Goal: Download file/media

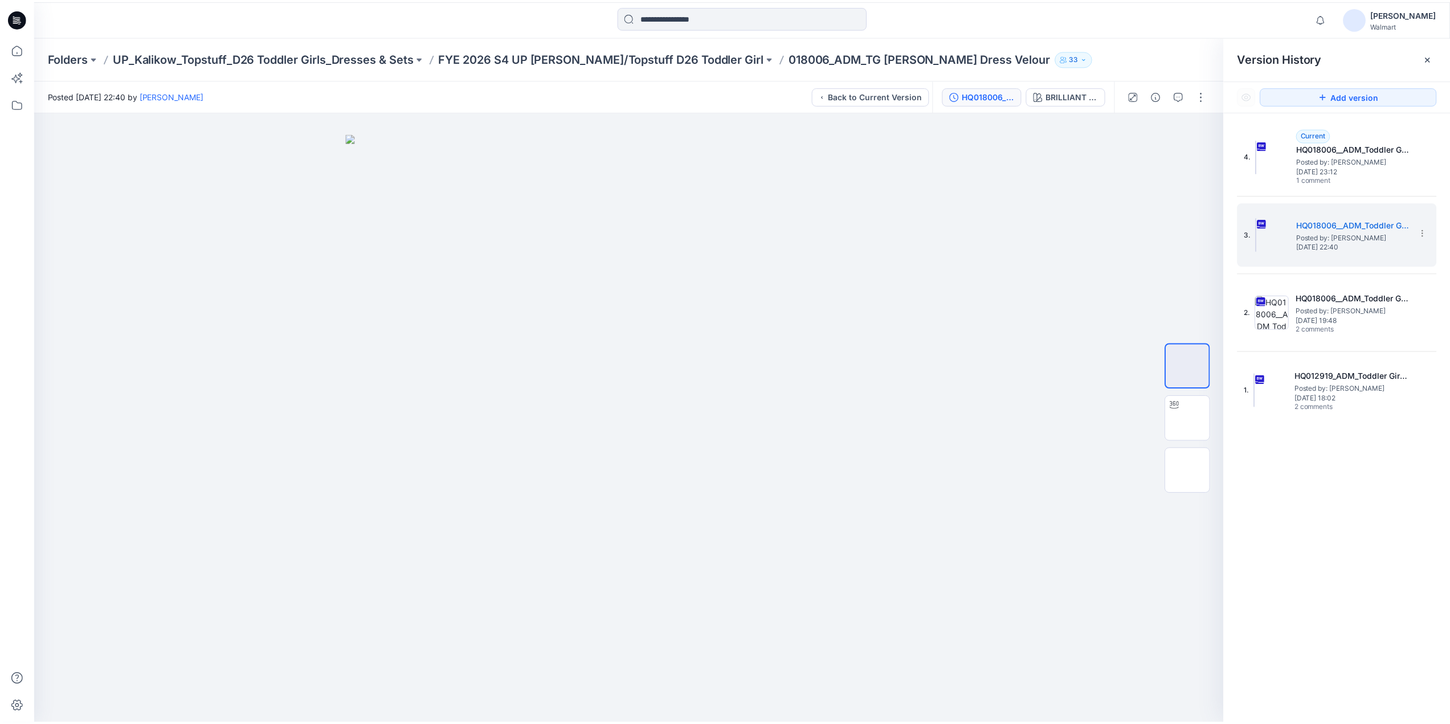
scroll to position [136, 0]
click at [604, 61] on p "FYE 2026 S4 UP [PERSON_NAME]/Topstuff D26 Toddler Girl" at bounding box center [604, 58] width 327 height 16
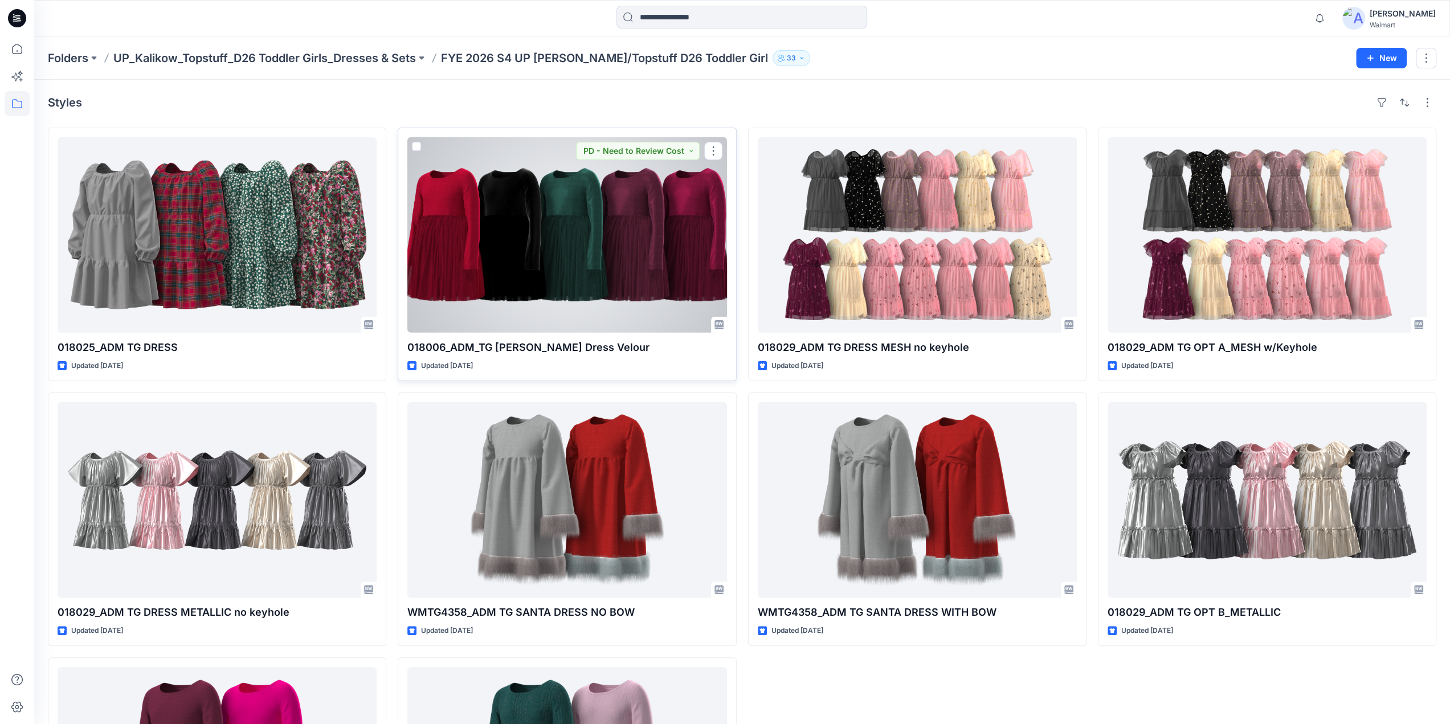
click at [618, 238] on div at bounding box center [566, 234] width 319 height 195
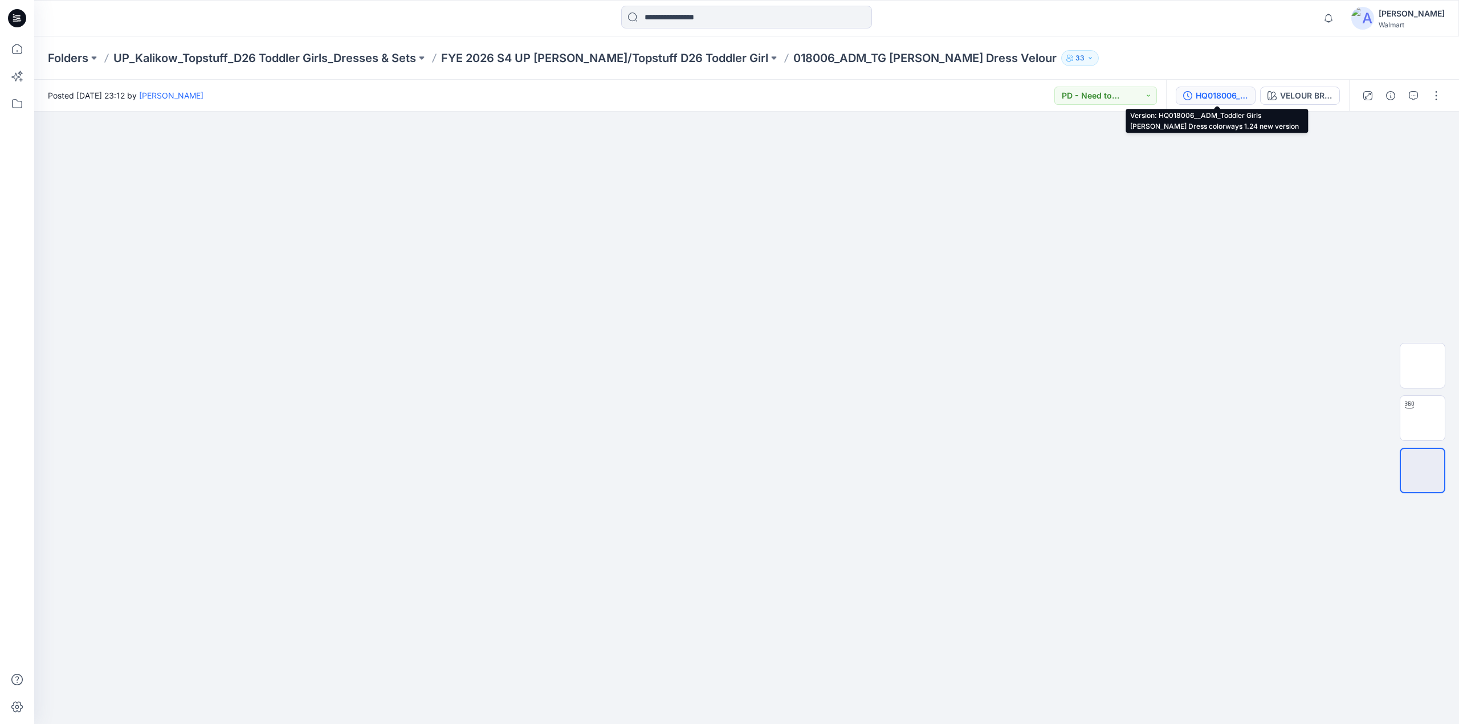
click at [1203, 94] on div "HQ018006__ADM_Toddler Girls [PERSON_NAME] Dress colorways 1.24 new version" at bounding box center [1221, 95] width 52 height 13
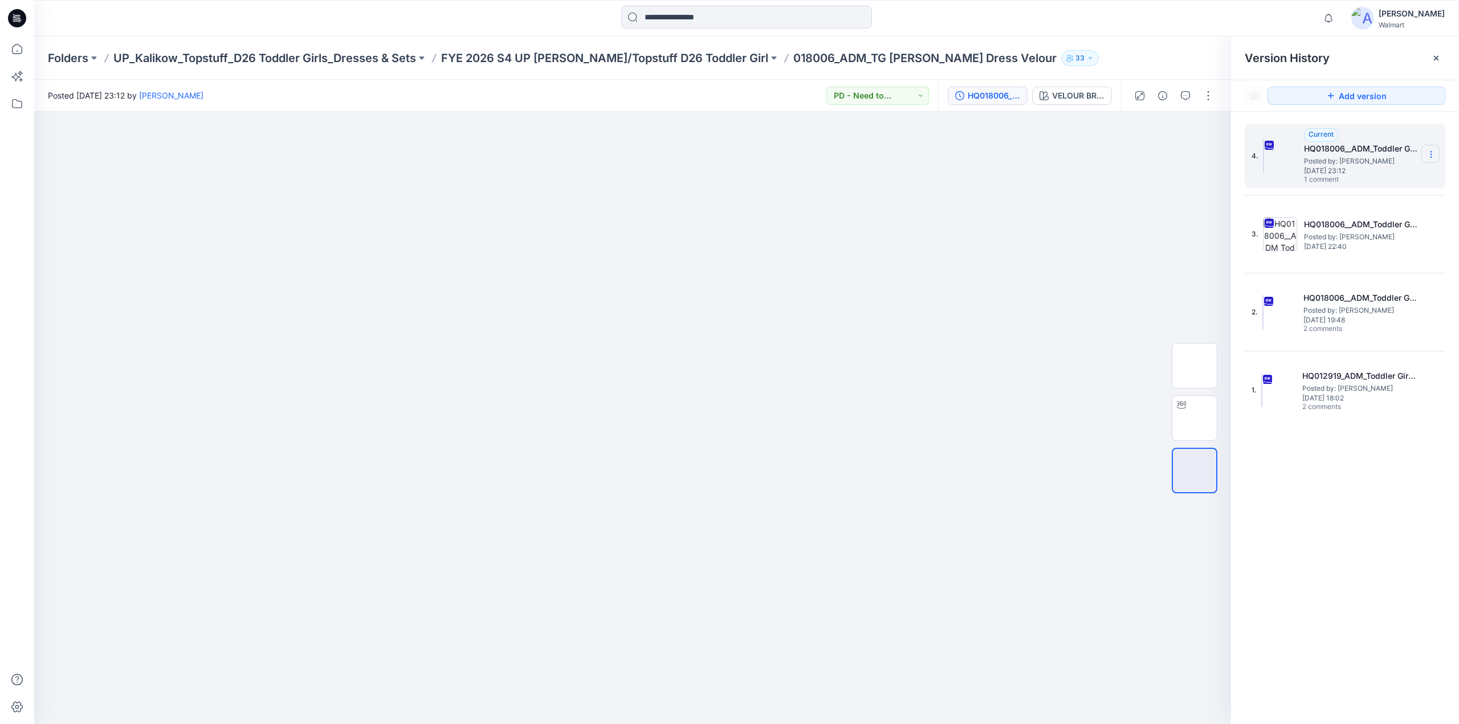
click at [1429, 155] on icon at bounding box center [1430, 154] width 9 height 9
click at [1352, 178] on span "Download Source BW File" at bounding box center [1372, 177] width 95 height 14
click at [1332, 15] on icon "button" at bounding box center [1328, 17] width 8 height 7
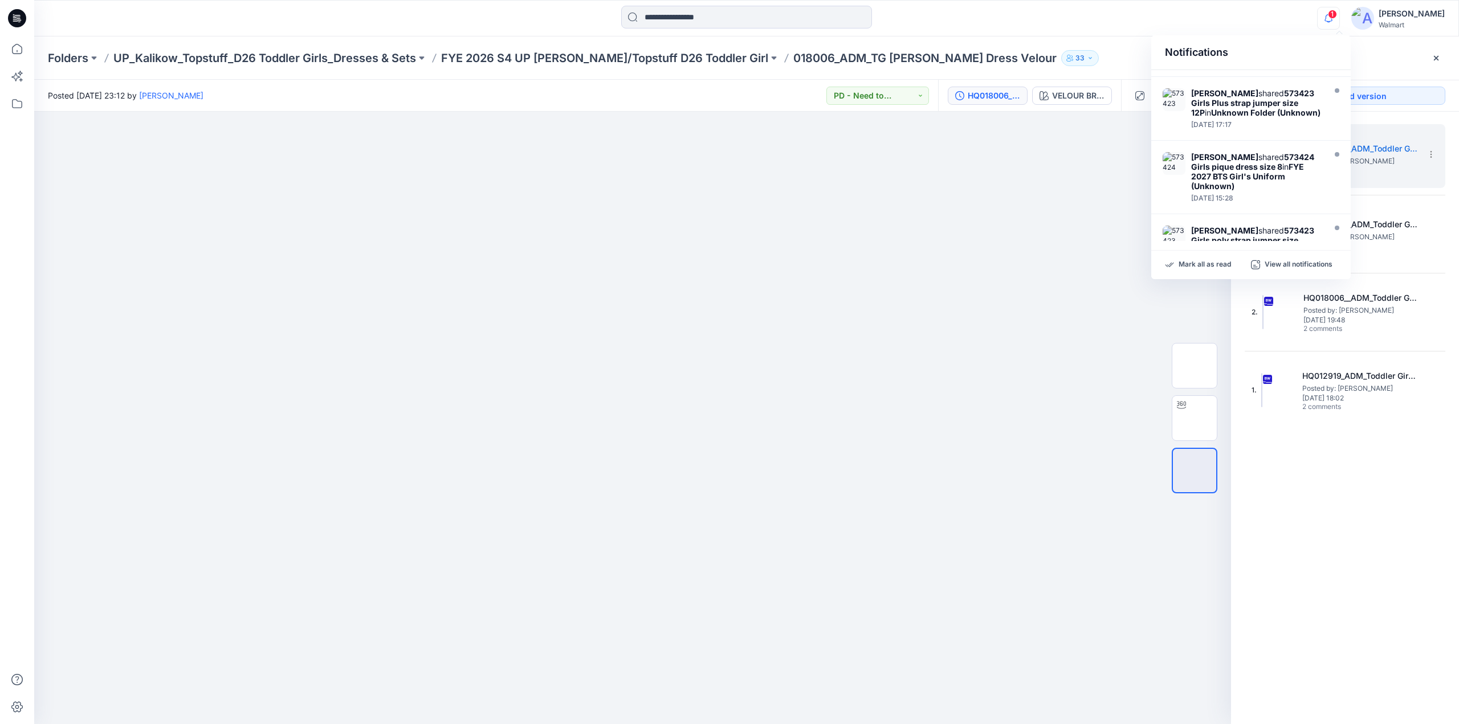
scroll to position [208, 0]
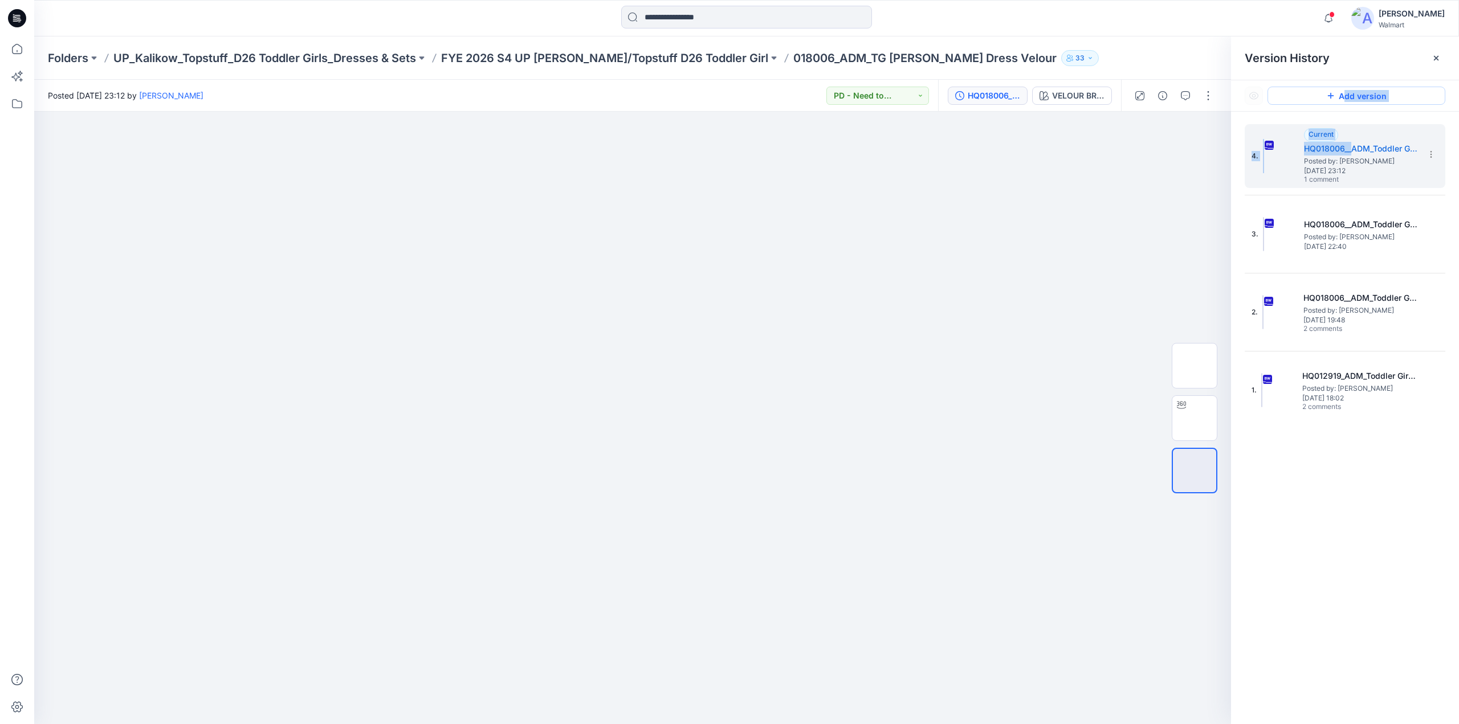
drag, startPoint x: 1351, startPoint y: 140, endPoint x: 1343, endPoint y: 96, distance: 44.0
click at [1343, 96] on div "Version History Add version 4. Current HQ018006__ADM_Toddler Girls [PERSON_NAME…" at bounding box center [1345, 380] width 228 height 688
click at [1334, 12] on span at bounding box center [1332, 14] width 6 height 6
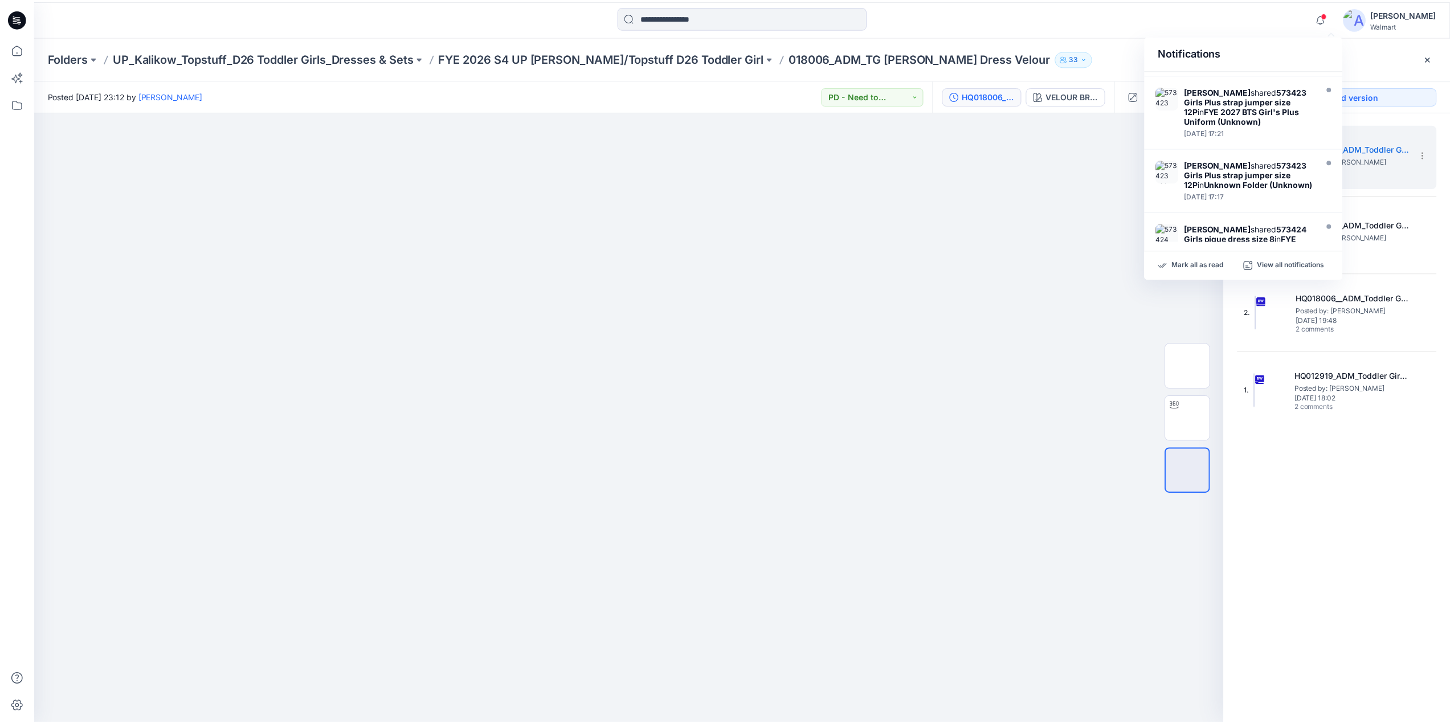
scroll to position [0, 0]
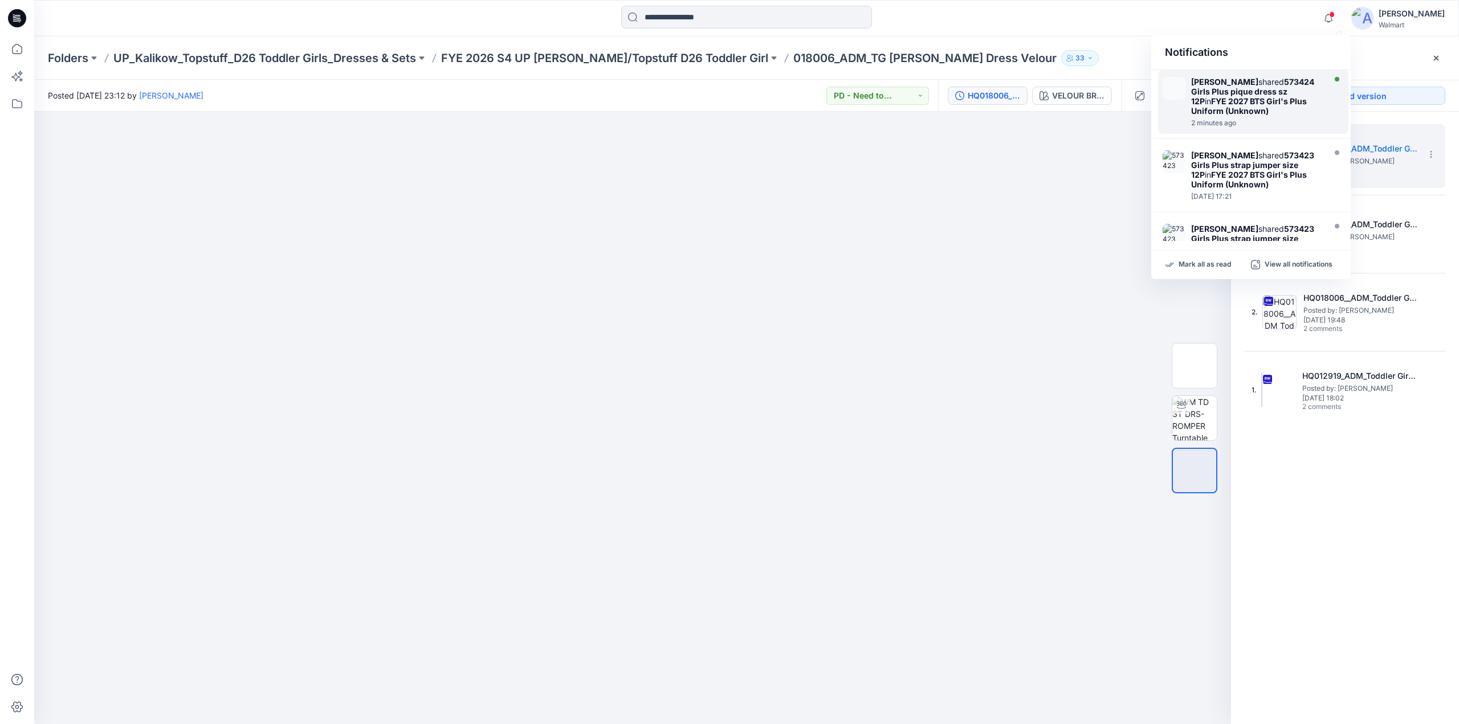
click at [1256, 87] on strong "573424 Girls Plus pique dress sz 12P" at bounding box center [1252, 91] width 123 height 29
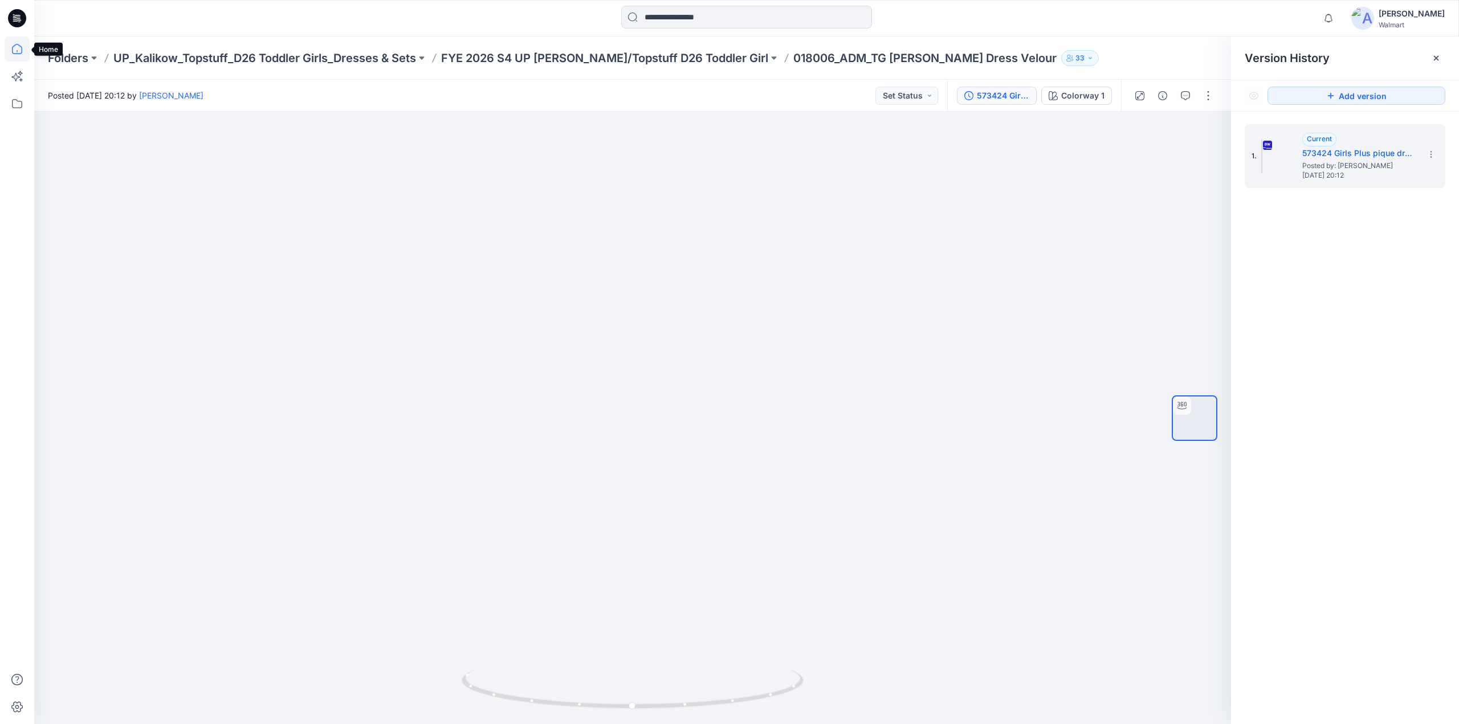
click at [11, 45] on icon at bounding box center [17, 48] width 25 height 25
